Goal: Information Seeking & Learning: Learn about a topic

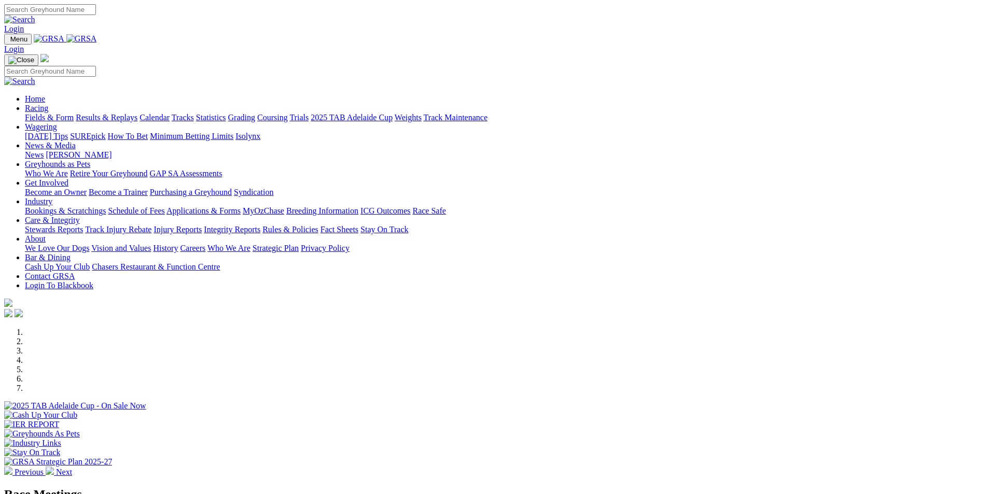
scroll to position [259, 0]
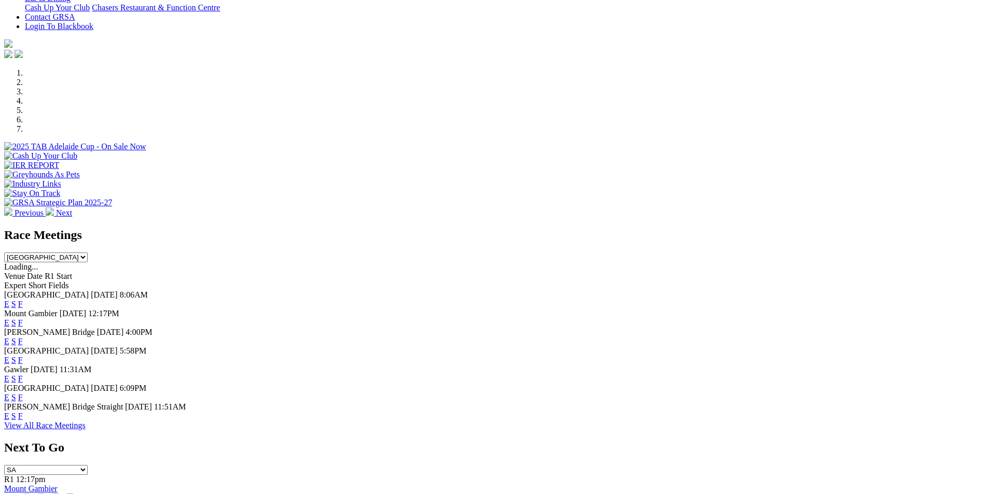
click at [88, 253] on select "[GEOGRAPHIC_DATA] [GEOGRAPHIC_DATA] [GEOGRAPHIC_DATA] [GEOGRAPHIC_DATA] [GEOGRA…" at bounding box center [46, 258] width 84 height 10
select select "QLD"
click at [88, 253] on select "[GEOGRAPHIC_DATA] [GEOGRAPHIC_DATA] [GEOGRAPHIC_DATA] [GEOGRAPHIC_DATA] [GEOGRA…" at bounding box center [46, 258] width 84 height 10
click at [23, 300] on link "F" at bounding box center [20, 304] width 5 height 9
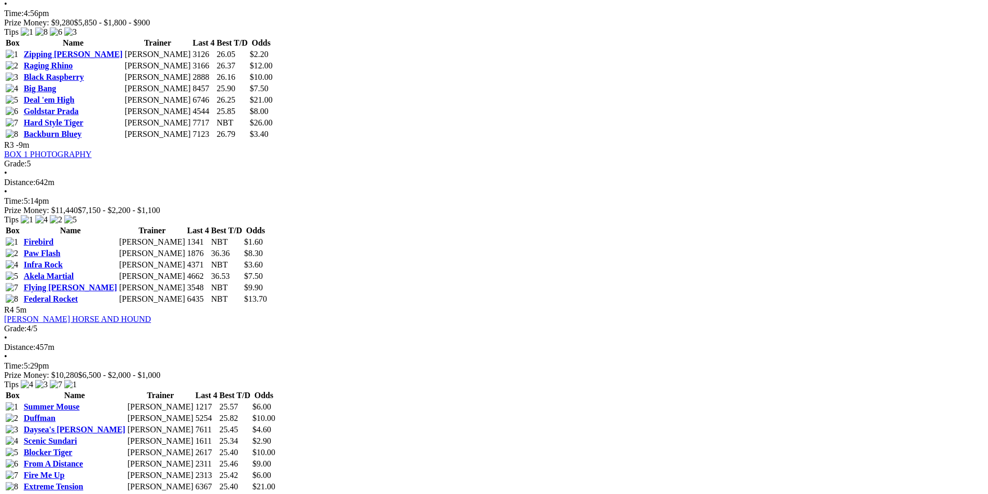
scroll to position [934, 0]
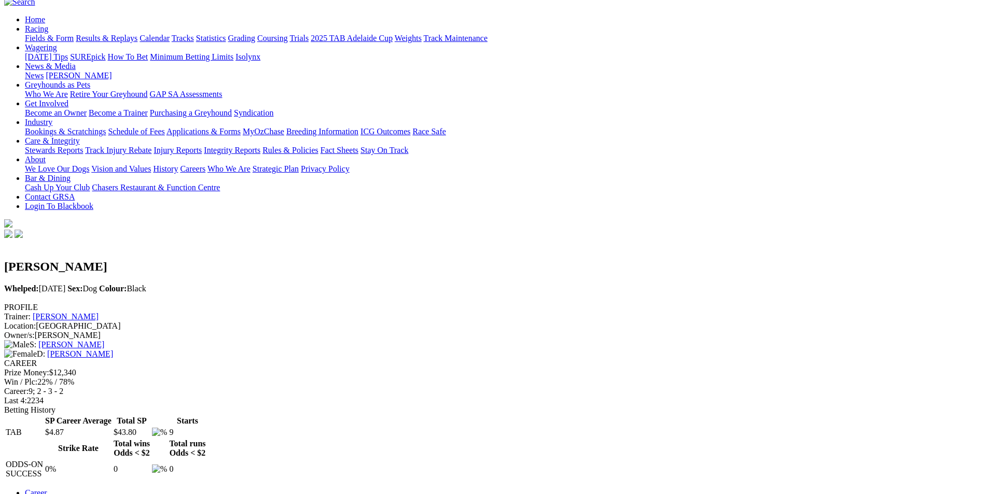
scroll to position [208, 0]
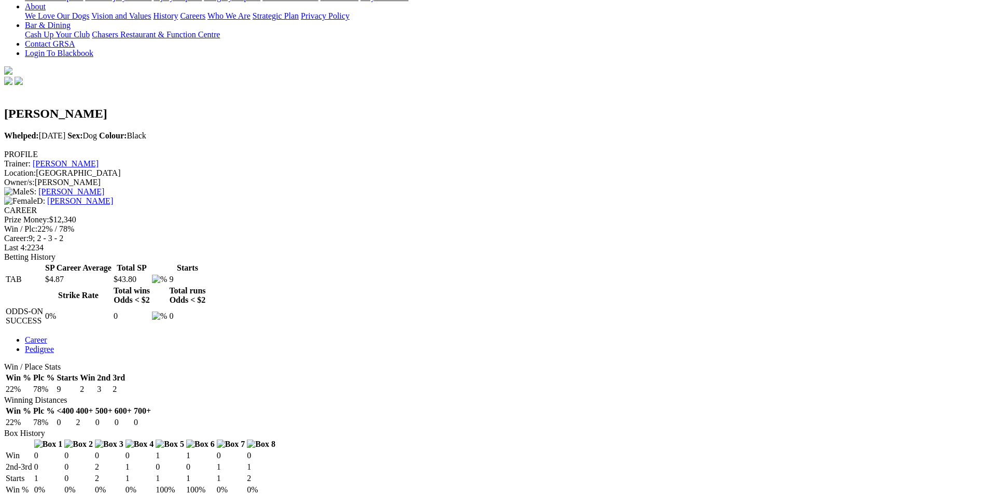
scroll to position [259, 0]
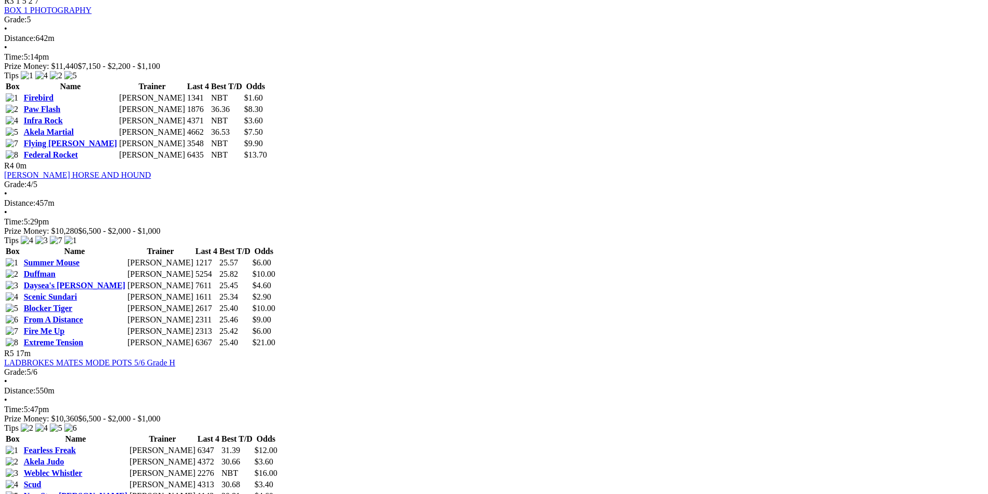
scroll to position [934, 0]
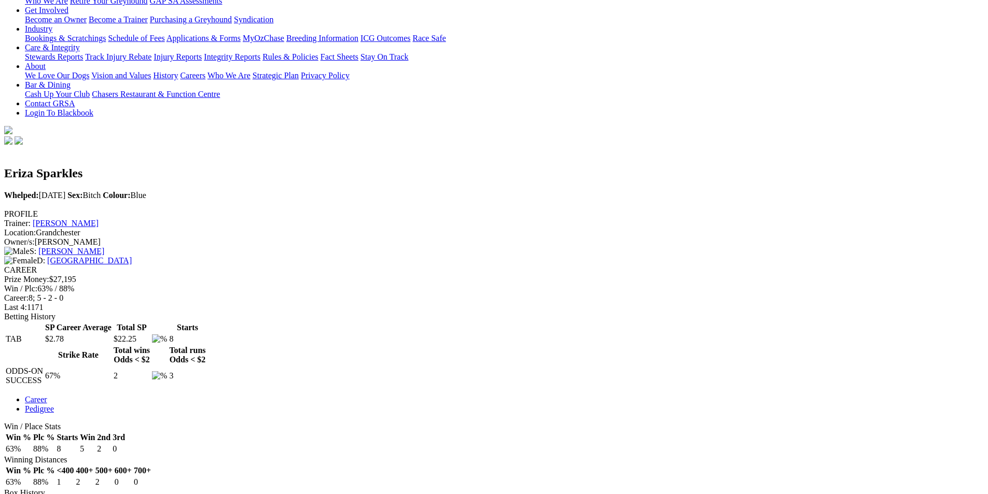
scroll to position [208, 0]
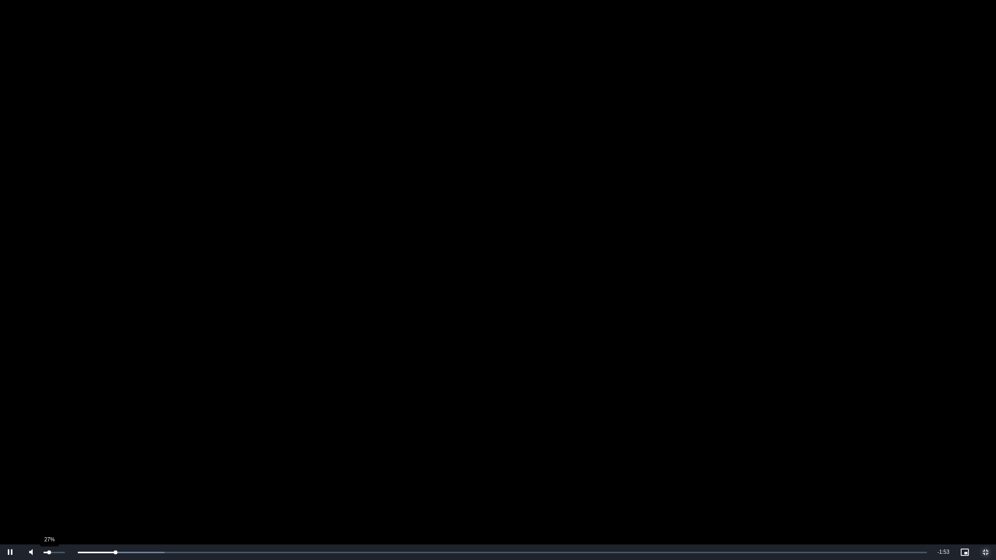
click at [49, 494] on div "27%" at bounding box center [54, 553] width 21 height 2
drag, startPoint x: 48, startPoint y: 551, endPoint x: 43, endPoint y: 550, distance: 5.3
click at [44, 494] on div "Volume Level" at bounding box center [44, 553] width 0 height 2
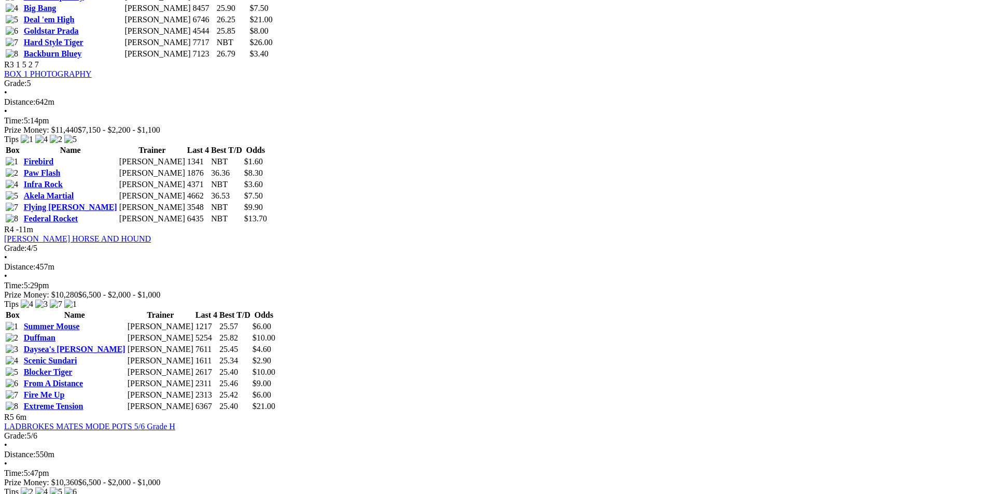
scroll to position [934, 0]
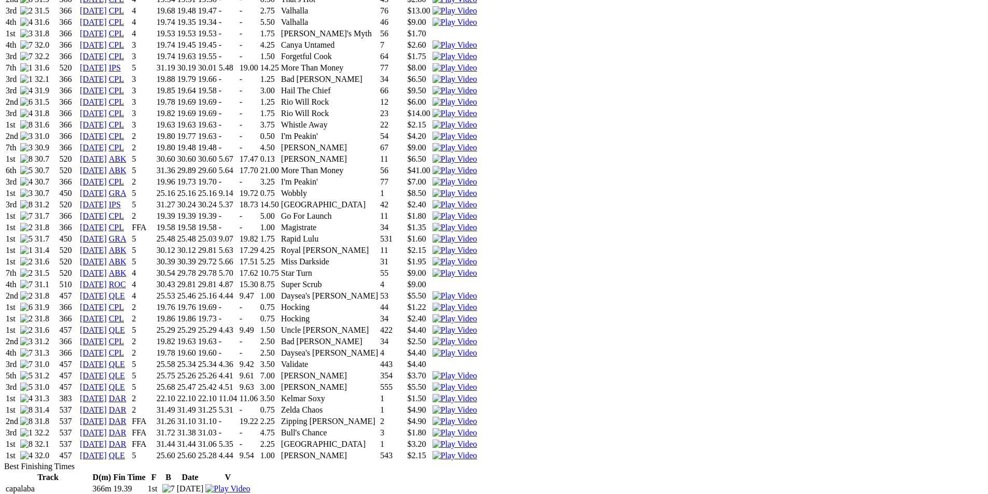
scroll to position [934, 0]
click at [477, 452] on img at bounding box center [455, 456] width 45 height 9
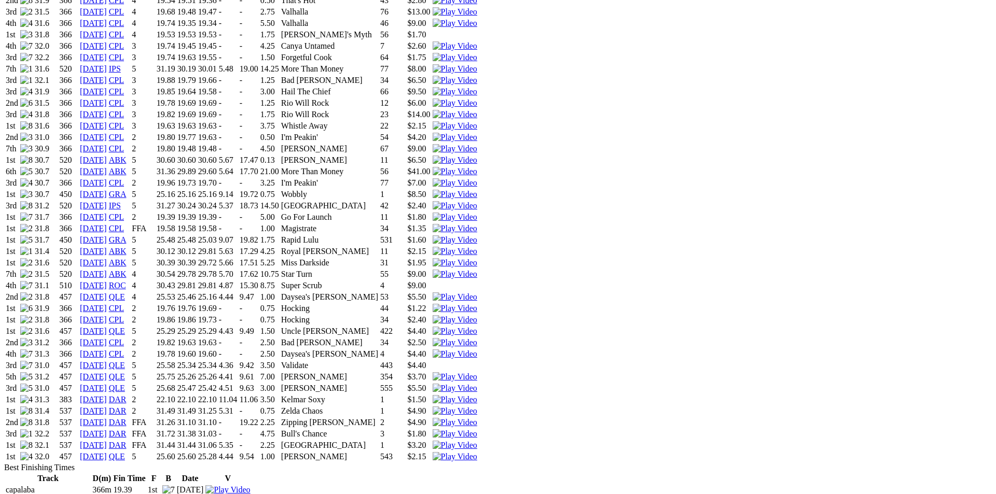
click at [477, 452] on img at bounding box center [455, 456] width 45 height 9
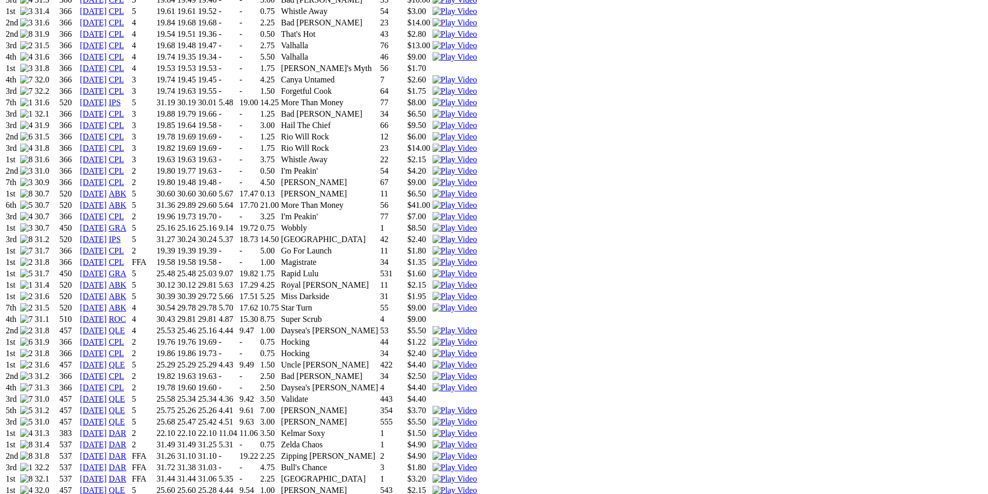
scroll to position [882, 0]
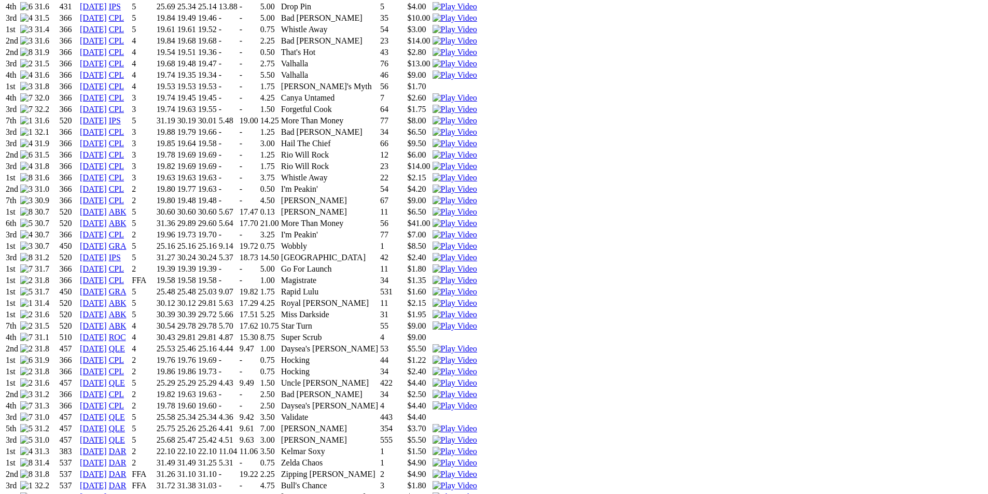
click at [477, 436] on img at bounding box center [455, 440] width 45 height 9
drag, startPoint x: 613, startPoint y: 29, endPoint x: 716, endPoint y: 164, distance: 170.0
click at [477, 379] on img at bounding box center [455, 383] width 45 height 9
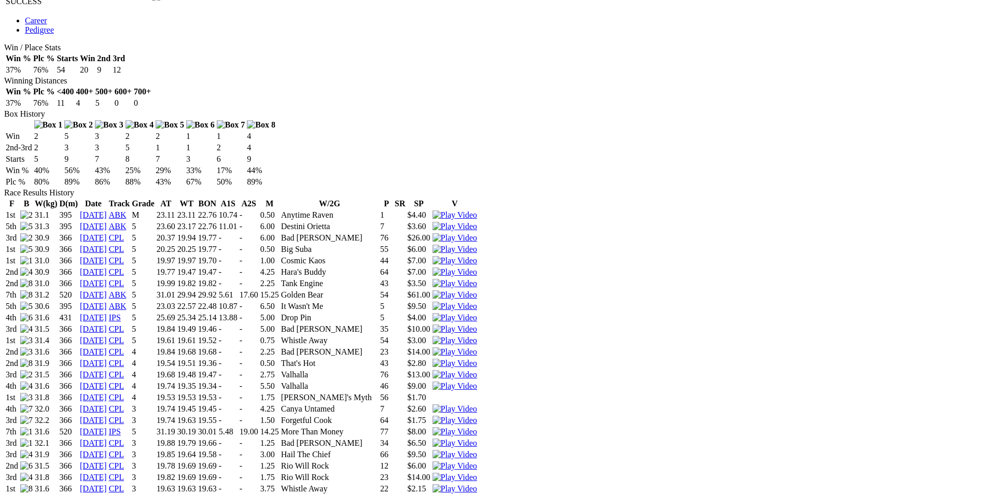
scroll to position [830, 0]
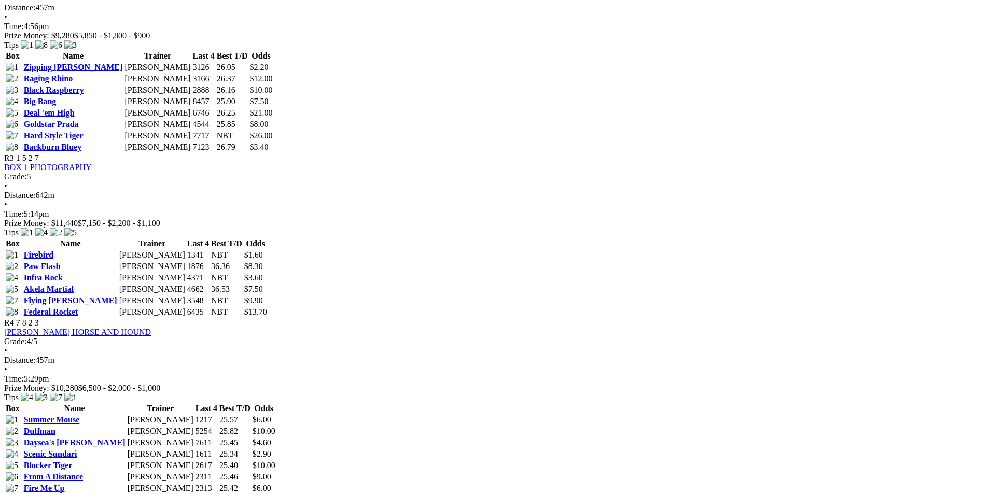
scroll to position [830, 0]
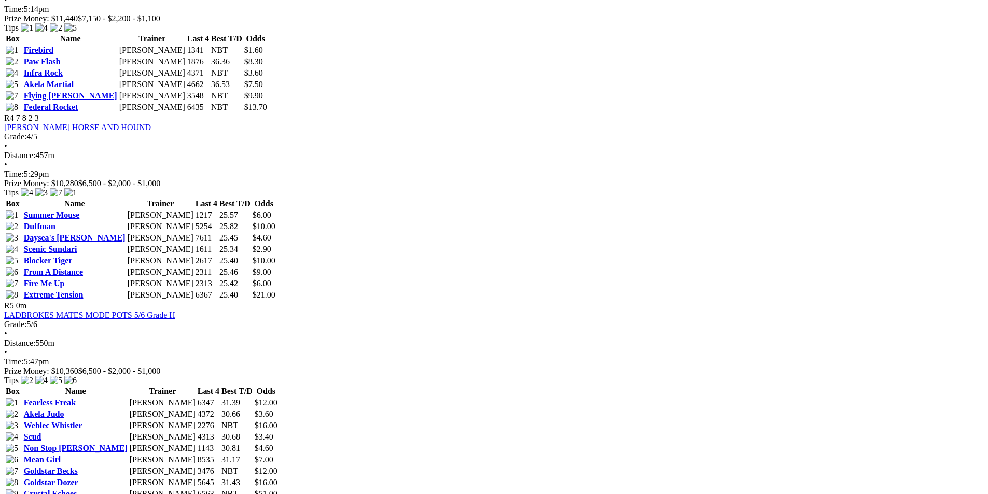
scroll to position [986, 0]
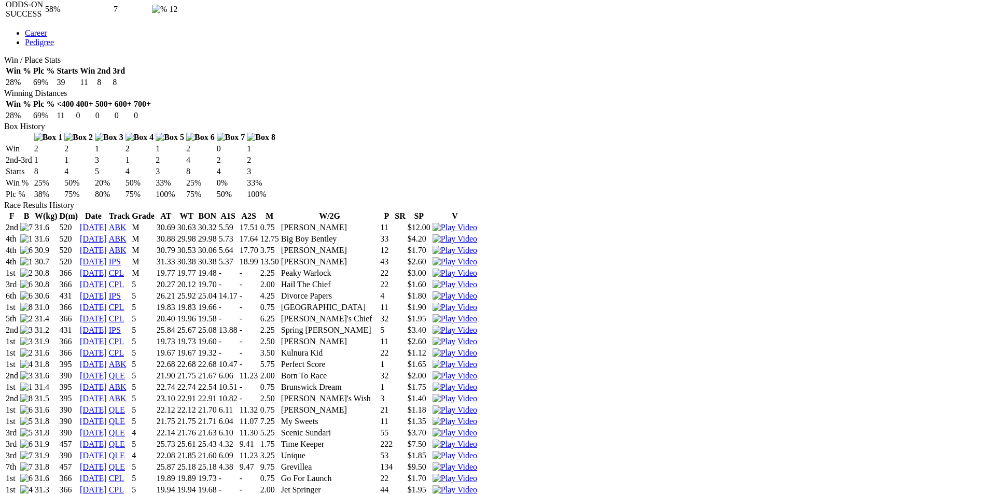
scroll to position [674, 0]
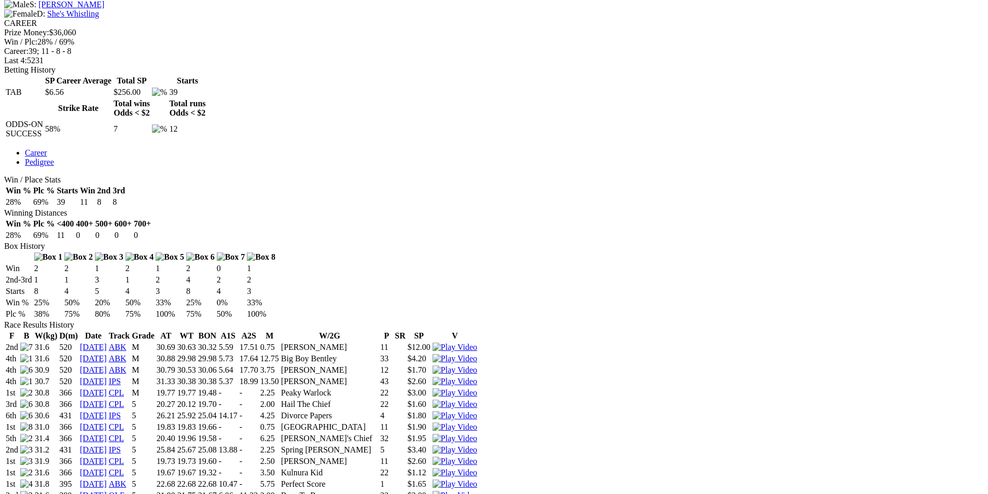
scroll to position [415, 0]
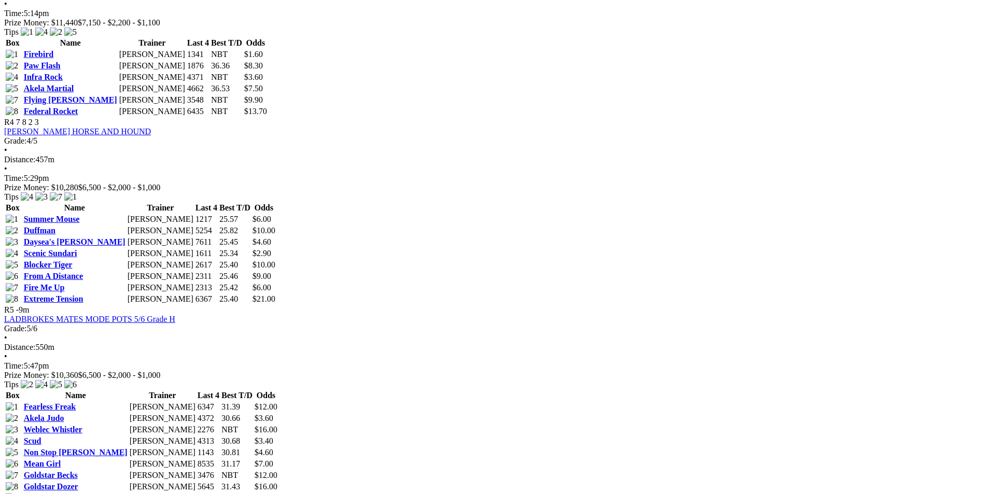
scroll to position [986, 0]
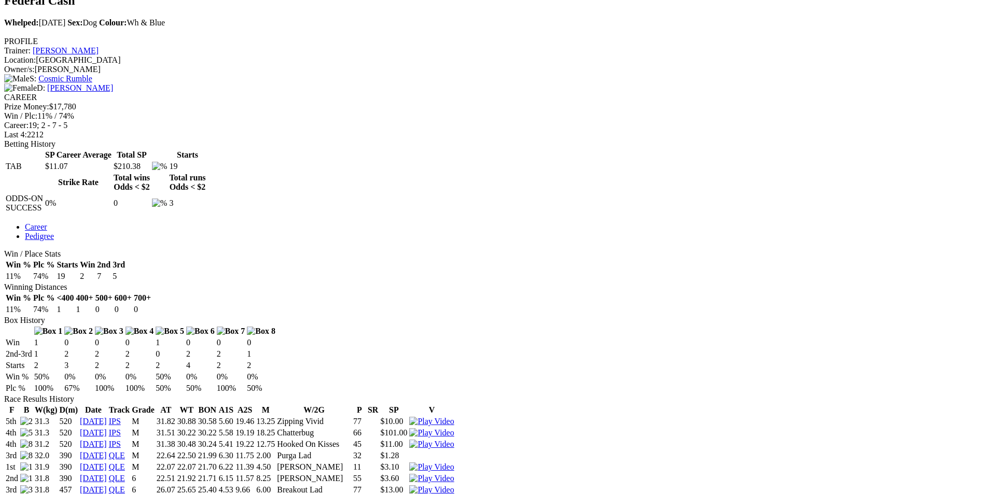
scroll to position [363, 0]
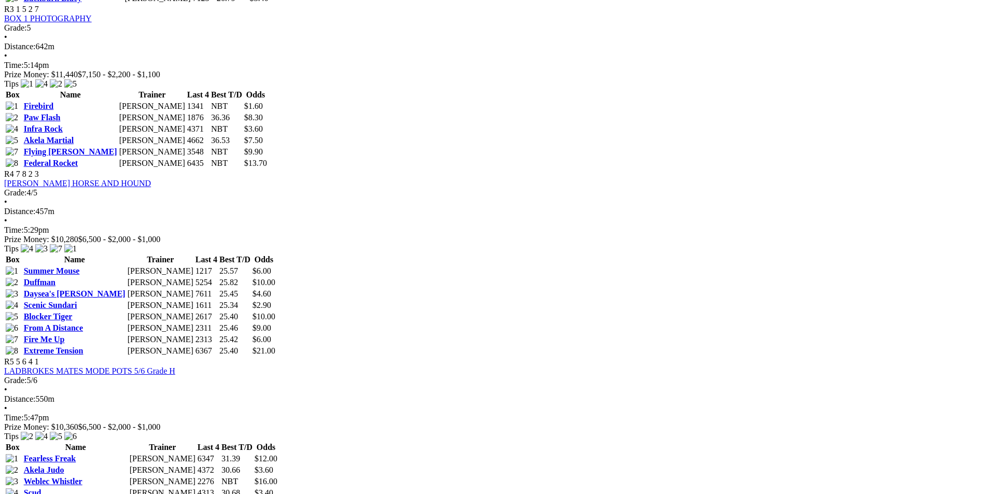
scroll to position [1038, 0]
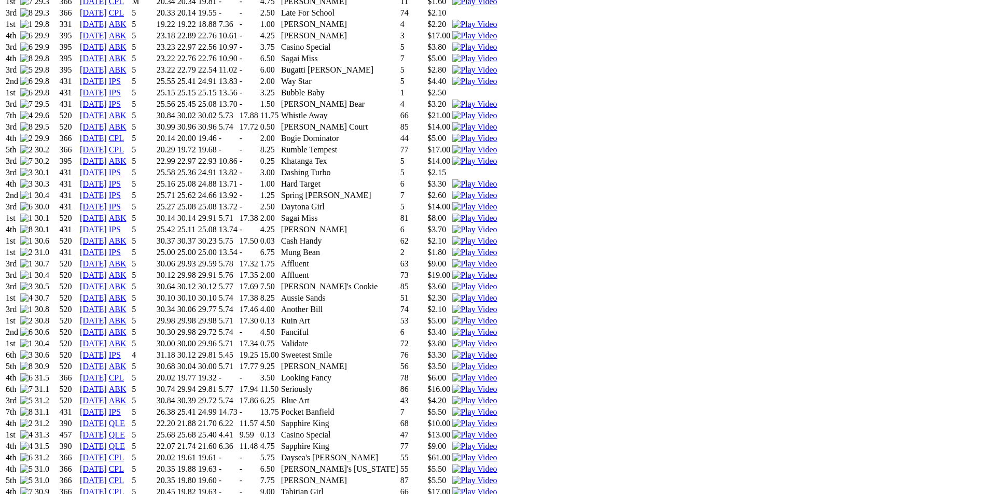
scroll to position [1038, 0]
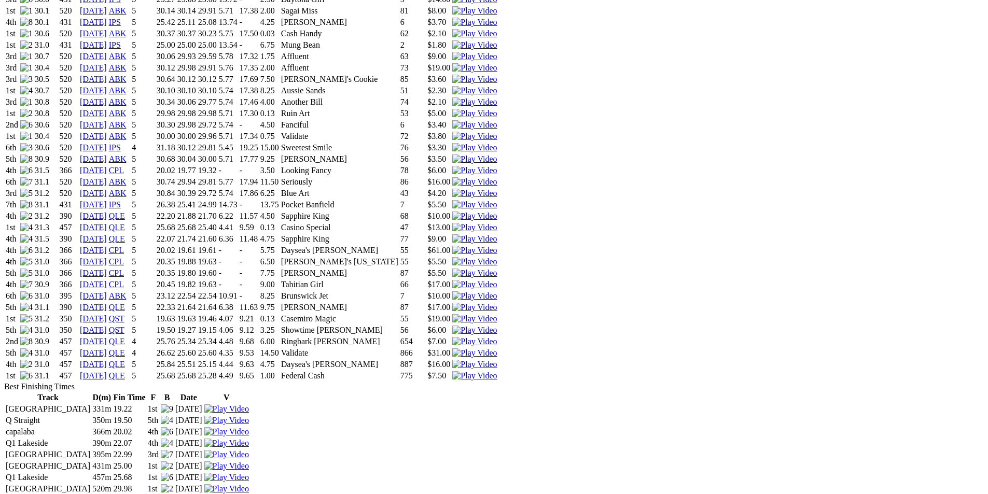
click at [497, 371] on img at bounding box center [474, 375] width 45 height 9
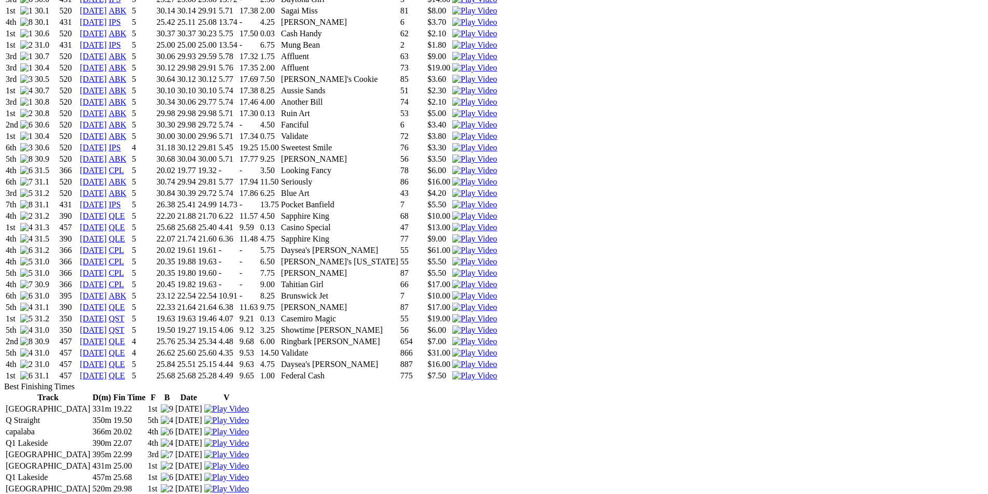
click at [497, 360] on img at bounding box center [474, 364] width 45 height 9
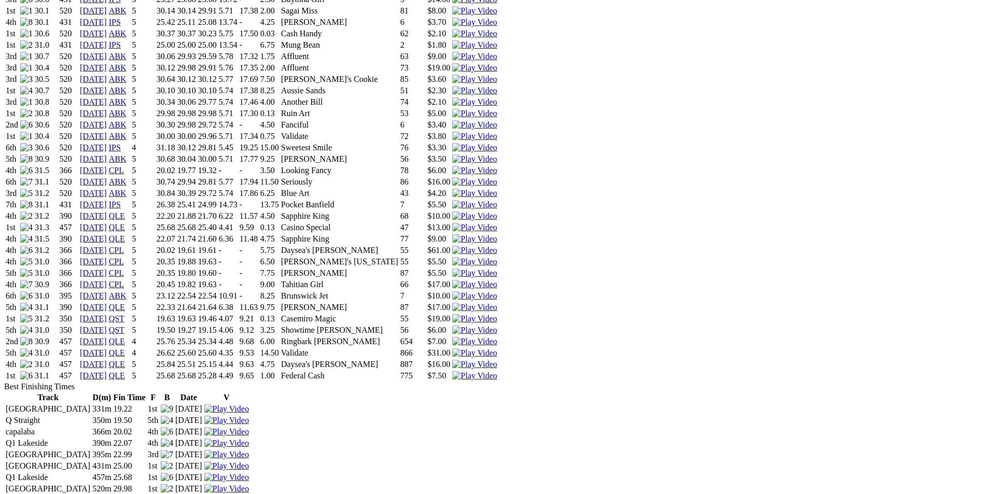
click at [497, 337] on img at bounding box center [474, 341] width 45 height 9
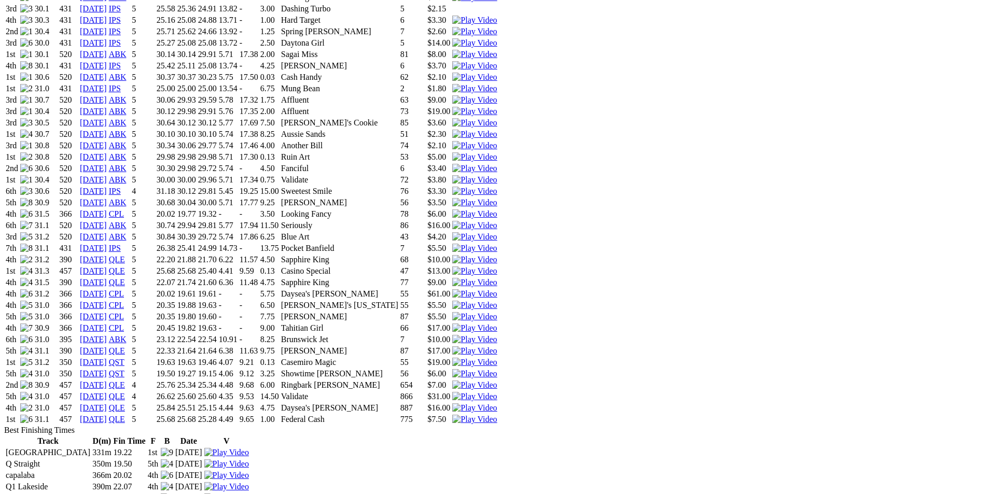
scroll to position [934, 0]
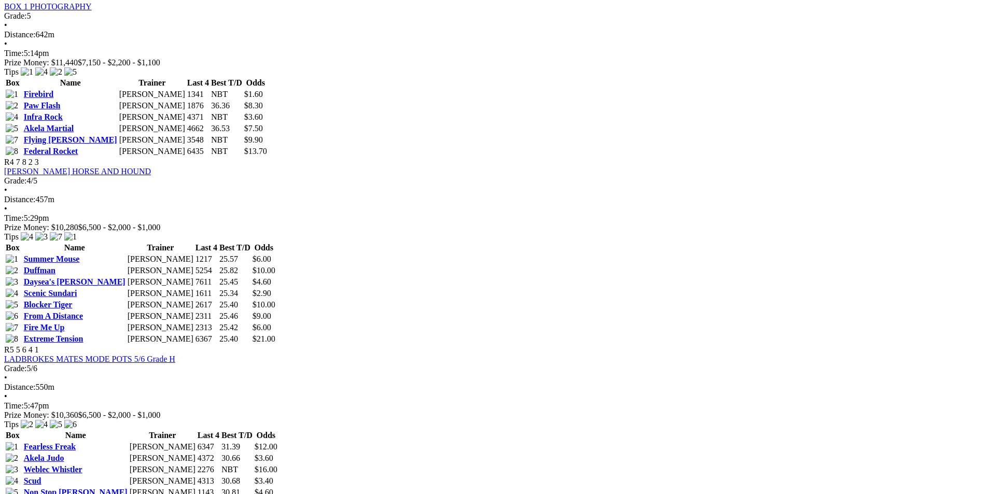
scroll to position [1038, 0]
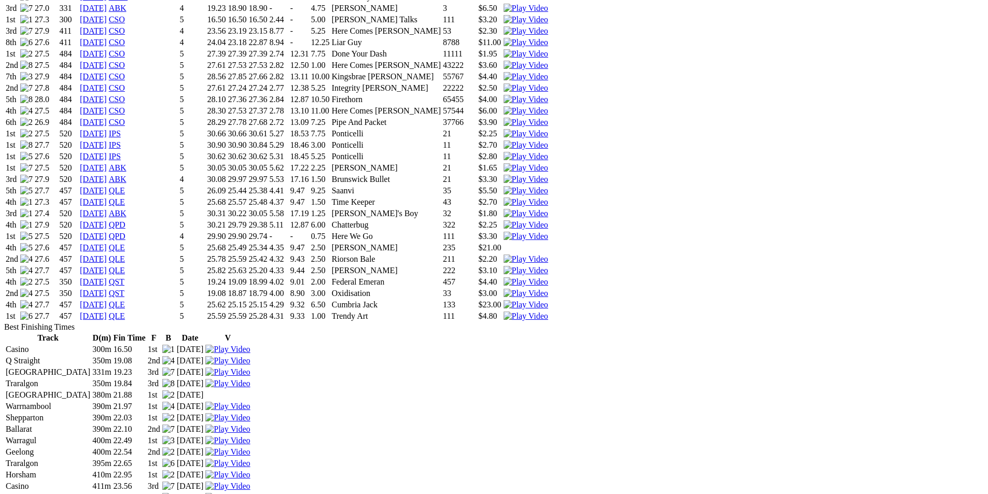
scroll to position [1193, 0]
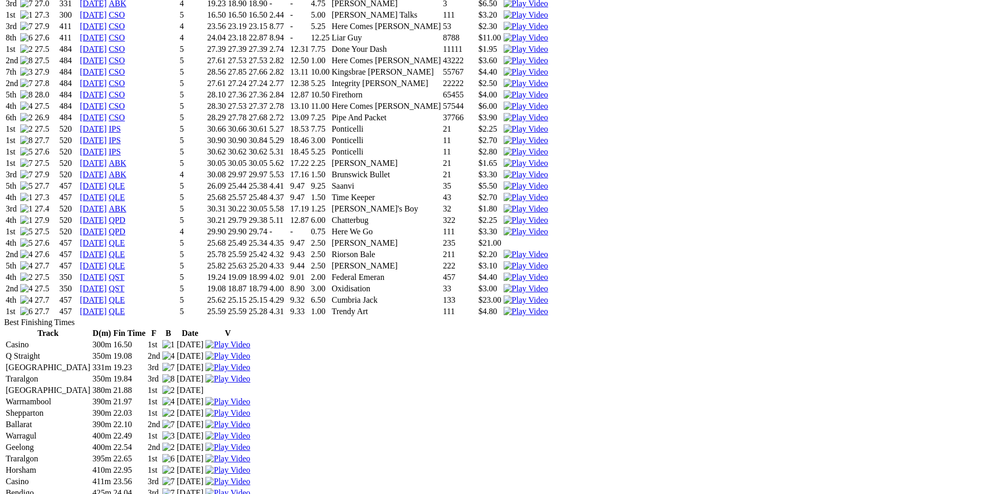
click at [548, 307] on img at bounding box center [526, 311] width 45 height 9
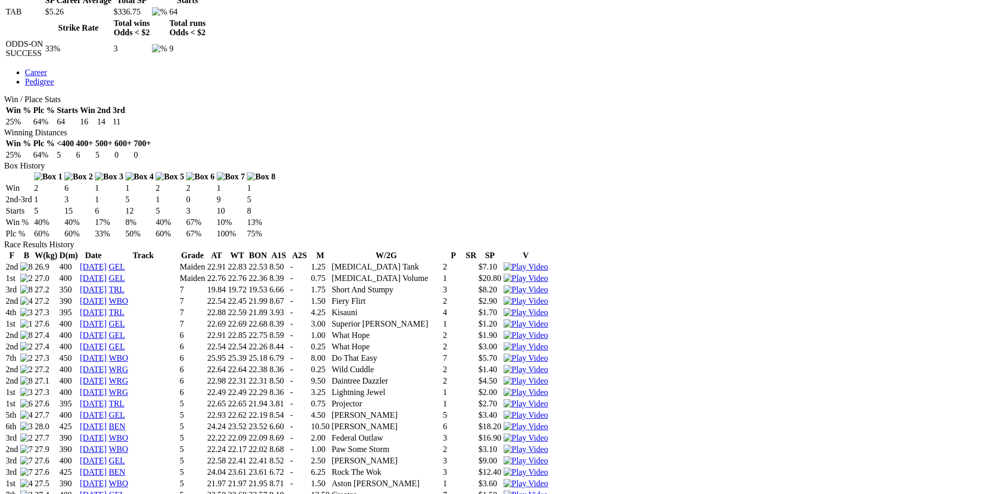
scroll to position [52, 0]
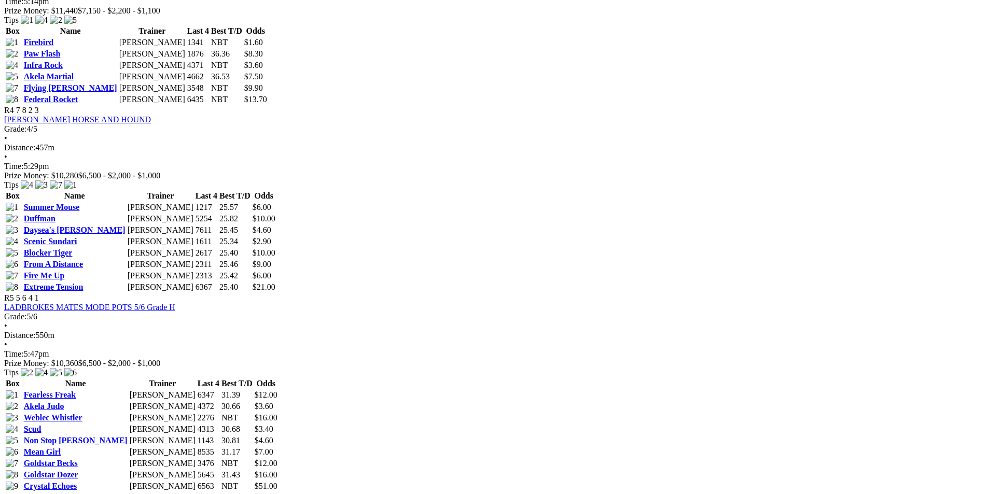
scroll to position [986, 0]
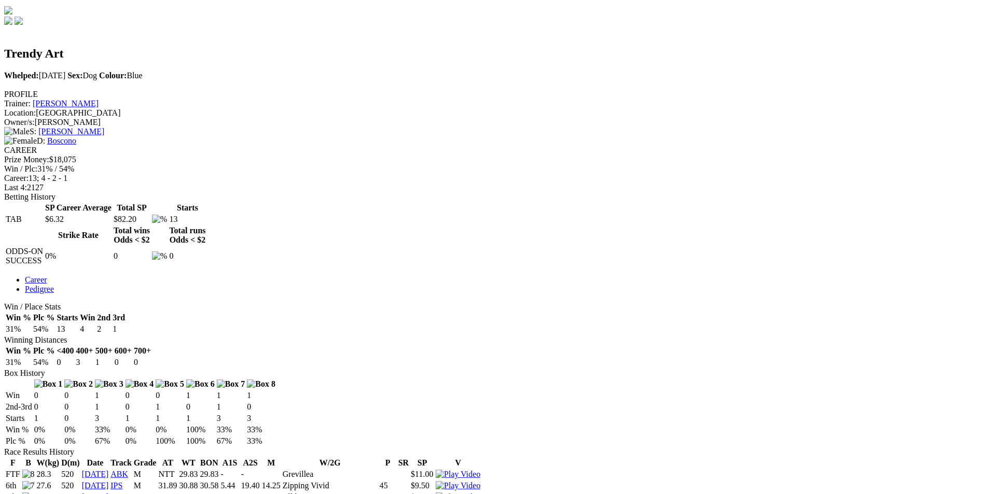
scroll to position [259, 0]
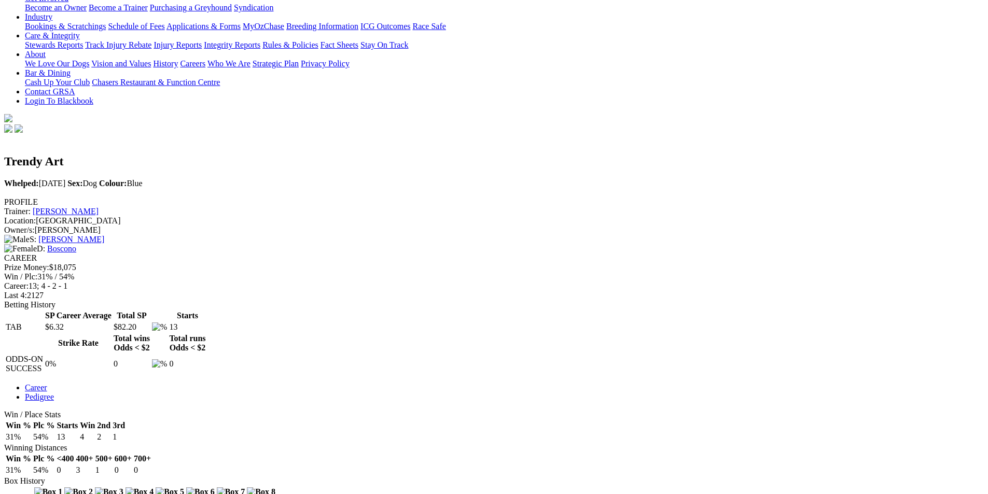
scroll to position [0, 0]
